Goal: Find contact information: Find contact information

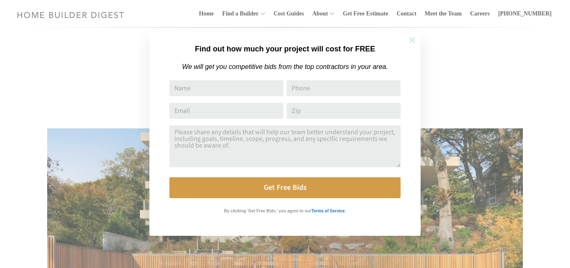
click at [410, 41] on icon at bounding box center [412, 39] width 9 height 9
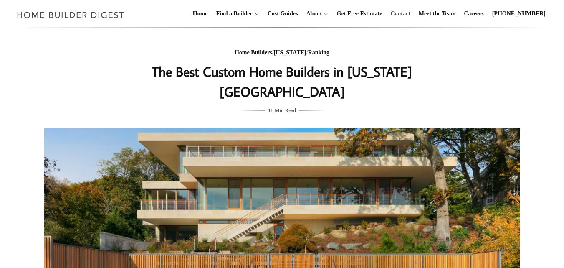
click at [413, 12] on link "Contact" at bounding box center [400, 13] width 26 height 27
click at [413, 10] on link "Contact" at bounding box center [400, 13] width 26 height 27
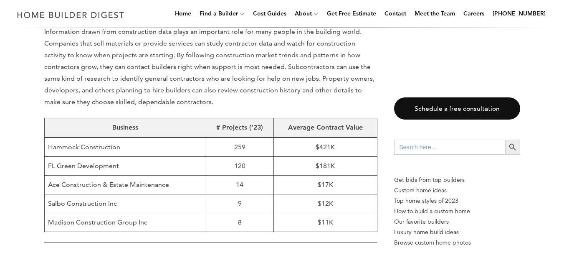
scroll to position [501, 0]
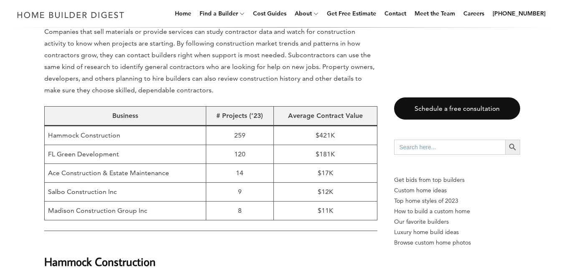
click at [97, 125] on td "Hammock Construction" at bounding box center [125, 134] width 162 height 19
click at [101, 144] on td "FL Green Development" at bounding box center [125, 153] width 162 height 19
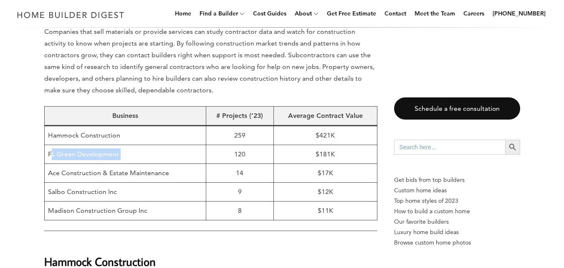
click at [101, 144] on td "FL Green Development" at bounding box center [125, 153] width 162 height 19
click at [135, 163] on td "Ace Construction & Estate Maintenance" at bounding box center [125, 172] width 162 height 19
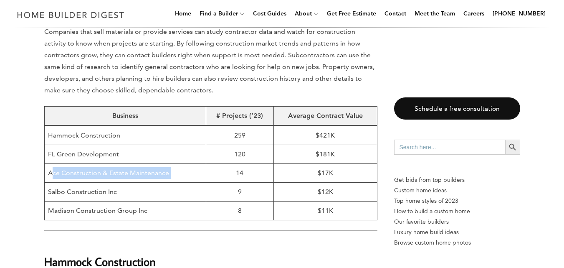
click at [135, 163] on td "Ace Construction & Estate Maintenance" at bounding box center [125, 172] width 162 height 19
click at [107, 182] on td "Salbo Construction Inc" at bounding box center [125, 191] width 162 height 19
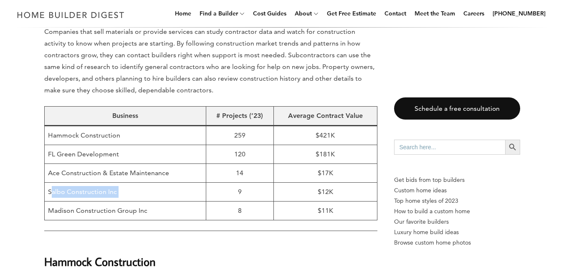
click at [107, 182] on td "Salbo Construction Inc" at bounding box center [125, 191] width 162 height 19
click at [111, 201] on td "Madison Construction Group Inc" at bounding box center [125, 210] width 162 height 19
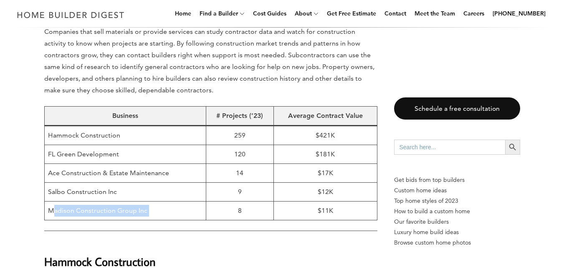
click at [111, 201] on td "Madison Construction Group Inc" at bounding box center [125, 210] width 162 height 19
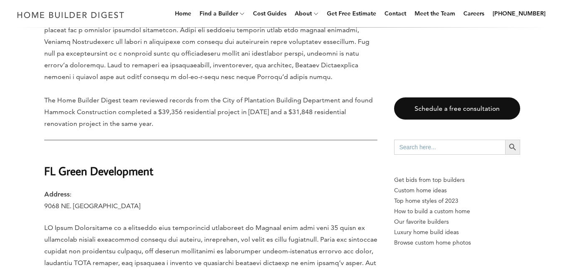
scroll to position [897, 0]
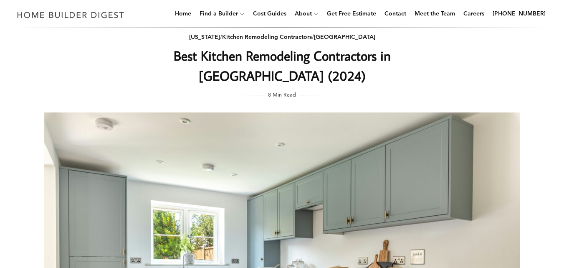
scroll to position [17, 0]
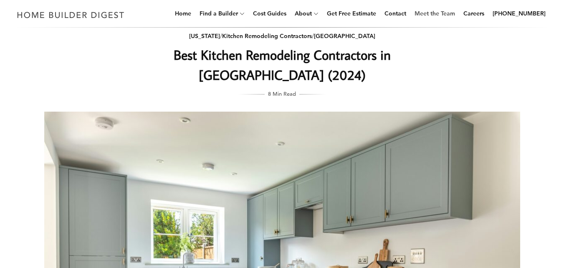
click at [456, 1] on link "Meet the Team" at bounding box center [434, 13] width 47 height 27
